Goal: Task Accomplishment & Management: Use online tool/utility

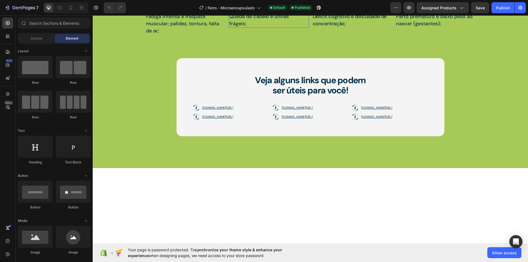
scroll to position [717, 0]
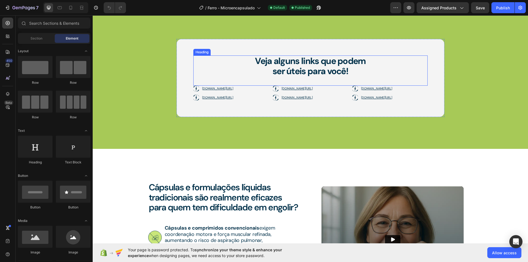
click at [369, 77] on div "Veja alguns links que podem ser úteis para você!" at bounding box center [310, 66] width 234 height 21
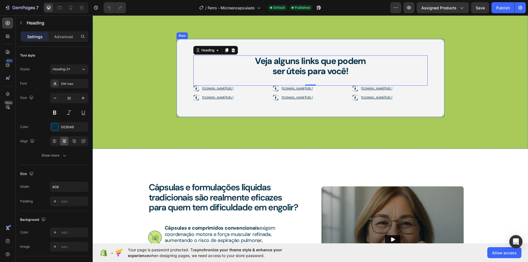
click at [376, 86] on div "Veja alguns links que podem ser úteis para você! Heading 0 [DOMAIN_NAME][URL] […" at bounding box center [311, 78] width 268 height 78
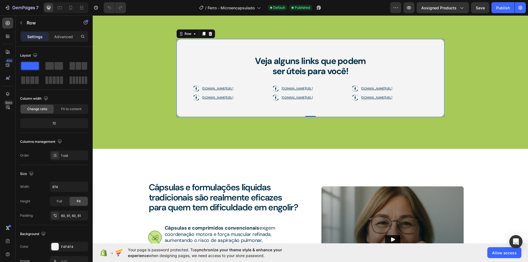
drag, startPoint x: 371, startPoint y: 88, endPoint x: 376, endPoint y: 87, distance: 5.0
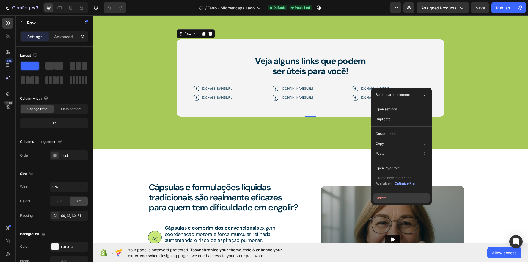
click at [383, 199] on button "Delete" at bounding box center [402, 198] width 56 height 10
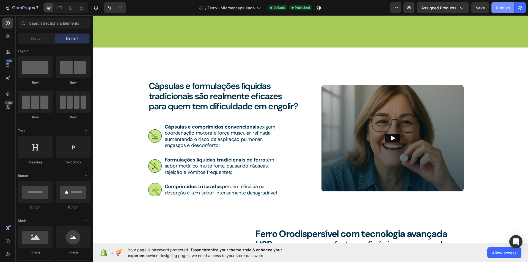
click at [503, 6] on div "Publish" at bounding box center [503, 8] width 14 height 6
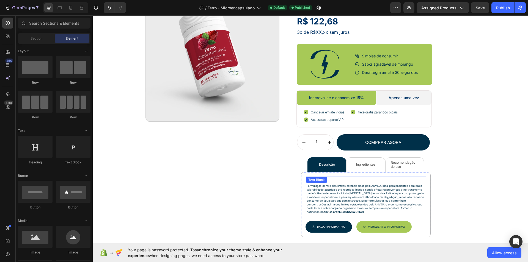
scroll to position [79, 0]
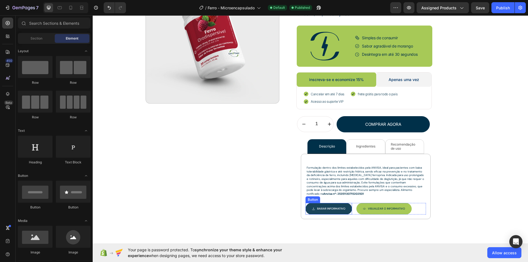
click at [334, 204] on button "Baixar INFORMATIVO" at bounding box center [329, 209] width 46 height 12
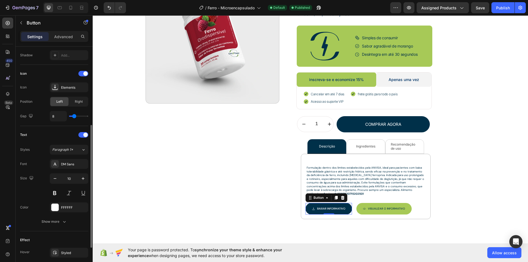
scroll to position [204, 0]
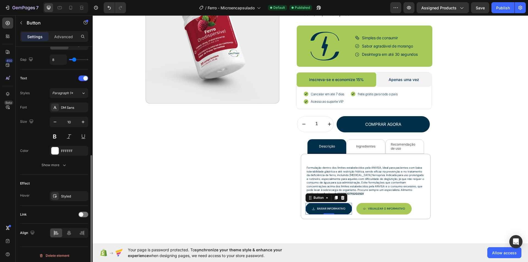
click at [81, 215] on div at bounding box center [83, 215] width 10 height 6
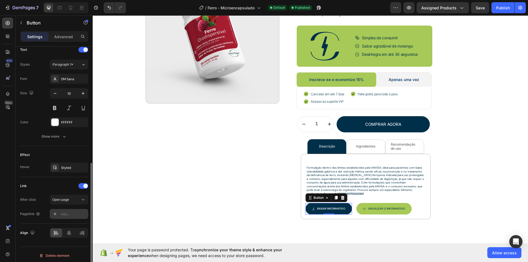
click at [74, 209] on div "Add..." at bounding box center [69, 214] width 39 height 10
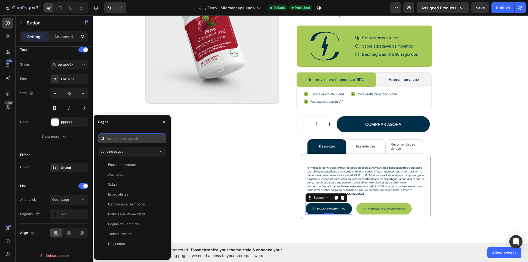
click at [134, 142] on input "text" at bounding box center [132, 139] width 68 height 10
paste input "[URL][DOMAIN_NAME]"
type input "[URL][DOMAIN_NAME]"
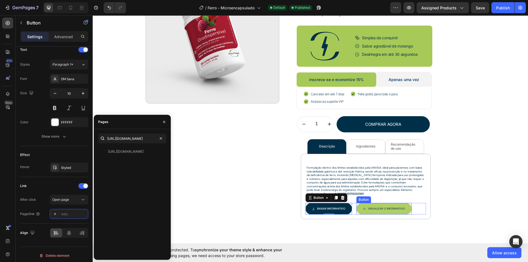
click at [405, 208] on button "Visualizar O INFORMATIVO" at bounding box center [383, 209] width 55 height 12
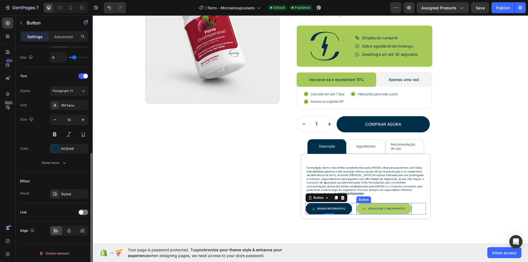
scroll to position [204, 0]
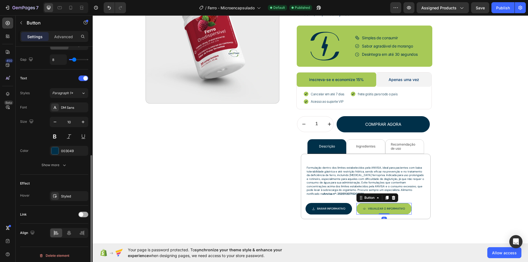
click at [80, 215] on div at bounding box center [83, 215] width 10 height 6
click at [70, 243] on div "Add..." at bounding box center [74, 243] width 26 height 5
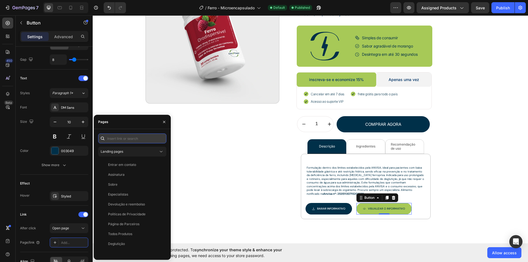
click at [124, 138] on input "text" at bounding box center [132, 139] width 68 height 10
paste input "[URL][DOMAIN_NAME]"
type input "[URL][DOMAIN_NAME]"
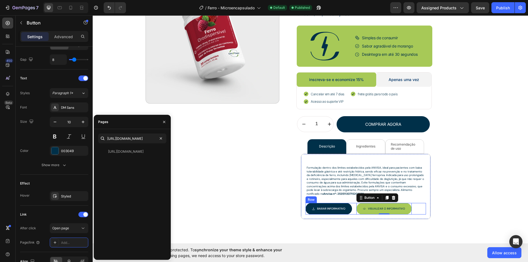
click at [352, 208] on div "Baixar INFORMATIVO Button Visualizar O INFORMATIVO Button 0 Row" at bounding box center [366, 209] width 120 height 12
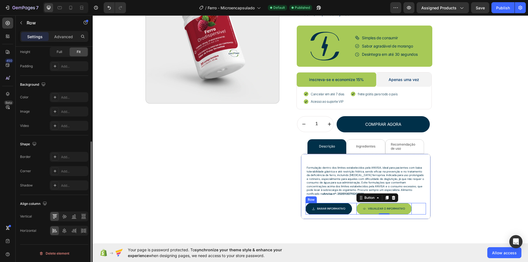
scroll to position [0, 0]
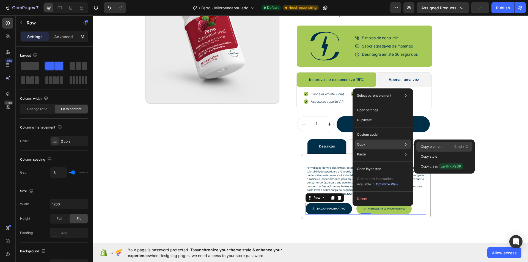
click at [371, 143] on div "Copy Copy element Cmd + C Copy style Copy class .gvfHKtPsOR" at bounding box center [383, 145] width 56 height 10
click at [436, 147] on p "Copy element" at bounding box center [432, 146] width 22 height 5
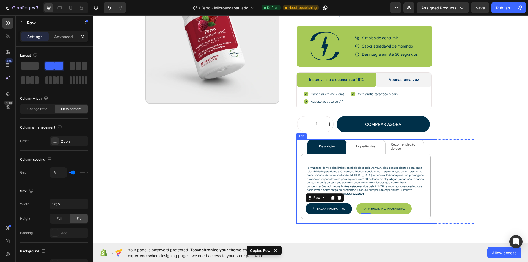
click at [351, 143] on li "Ingredientes" at bounding box center [365, 146] width 39 height 15
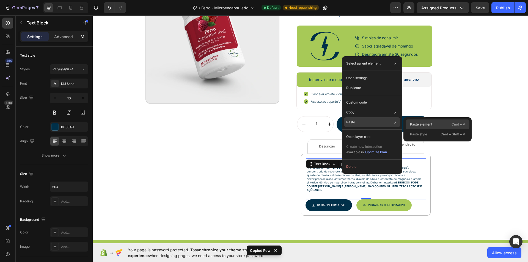
click at [426, 122] on p "Paste element" at bounding box center [421, 124] width 22 height 5
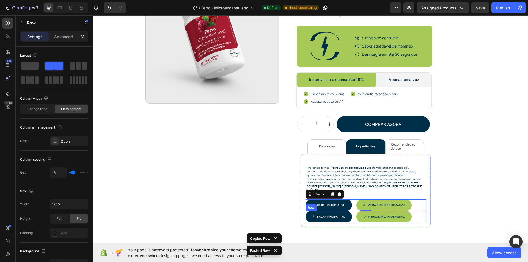
click at [352, 211] on div "Baixar INFORMATIVO Button Visualizar O INFORMATIVO Button Row" at bounding box center [366, 217] width 120 height 12
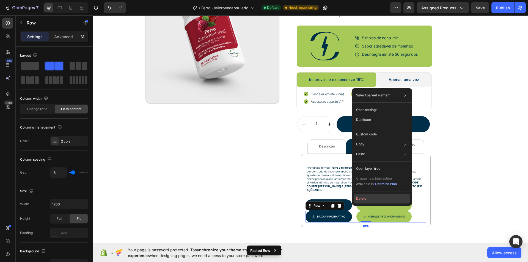
click at [362, 197] on button "Delete" at bounding box center [382, 199] width 56 height 10
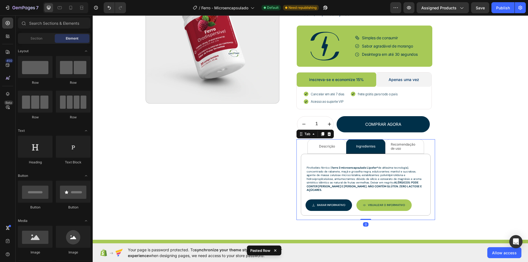
click at [386, 142] on li "Recomendação de uso" at bounding box center [404, 146] width 39 height 15
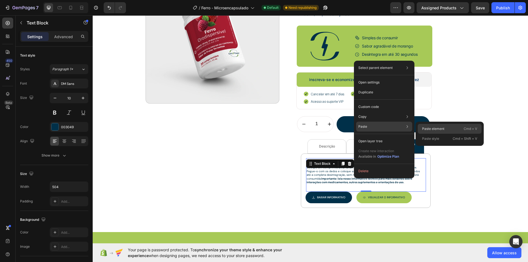
click at [422, 128] on p "Paste element" at bounding box center [433, 129] width 22 height 5
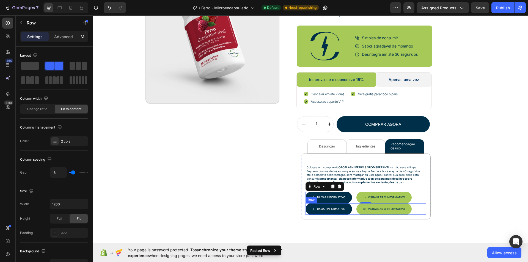
click at [353, 206] on div "Baixar INFORMATIVO Button Visualizar O INFORMATIVO Button Row" at bounding box center [366, 210] width 120 height 12
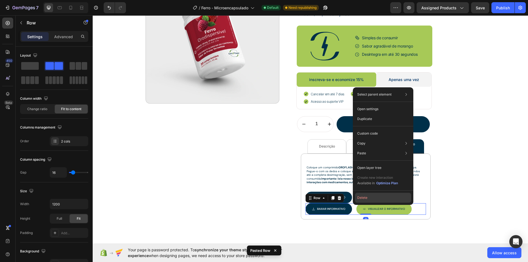
click at [362, 200] on button "Delete" at bounding box center [383, 198] width 56 height 10
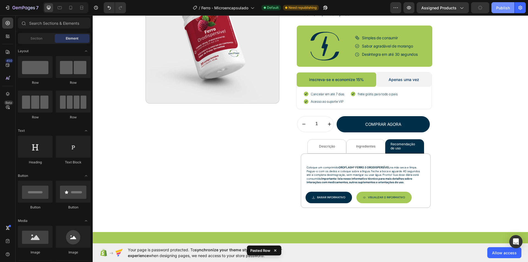
click at [508, 7] on div "Publish" at bounding box center [503, 8] width 14 height 6
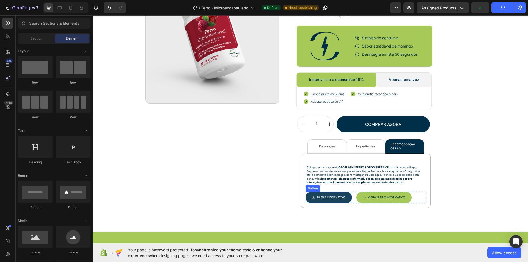
click at [344, 195] on button "Baixar INFORMATIVO" at bounding box center [329, 198] width 46 height 12
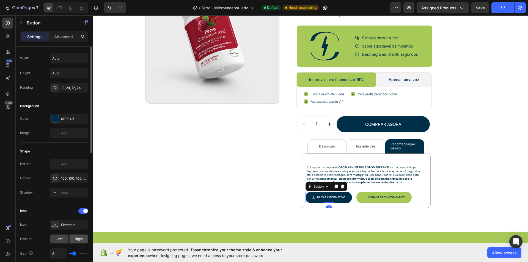
scroll to position [83, 0]
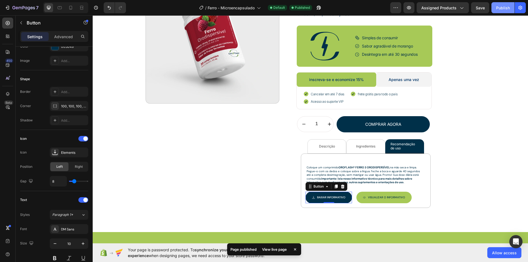
click at [502, 10] on div "Publish" at bounding box center [503, 8] width 14 height 6
